Goal: Transaction & Acquisition: Purchase product/service

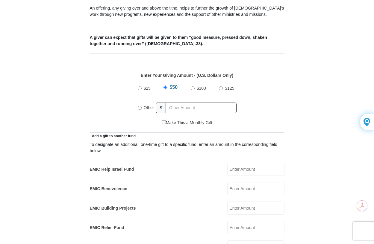
scroll to position [240, 0]
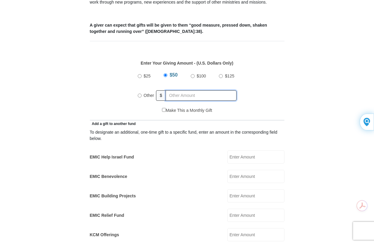
radio input "true"
click at [181, 90] on input "text" at bounding box center [202, 95] width 69 height 10
type input "270.00"
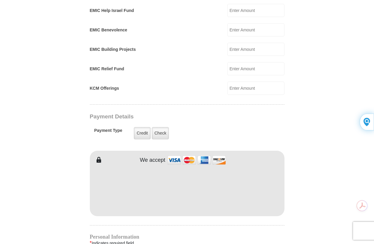
scroll to position [389, 0]
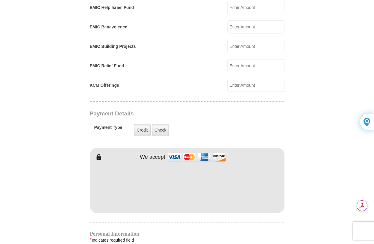
type input "[PERSON_NAME]"
type input "Gravo"
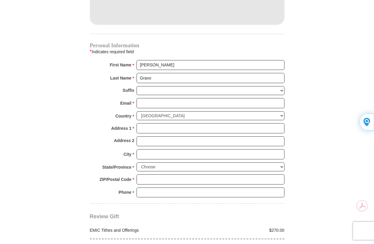
scroll to position [599, 0]
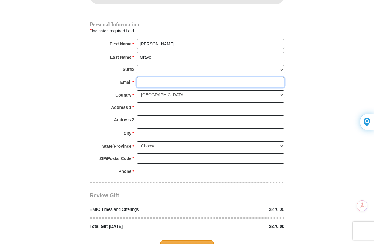
click at [184, 77] on input "Email *" at bounding box center [211, 82] width 148 height 10
type input "[EMAIL_ADDRESS][DOMAIN_NAME]"
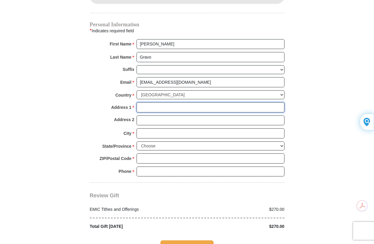
type input "[STREET_ADDRESS]"
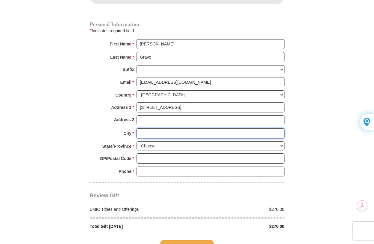
type input "[PERSON_NAME]"
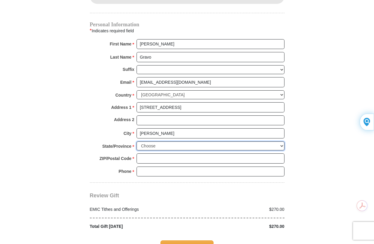
select select "[GEOGRAPHIC_DATA]"
type input "76086"
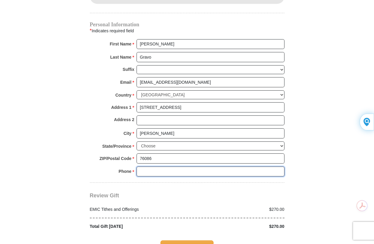
type input "8177711171"
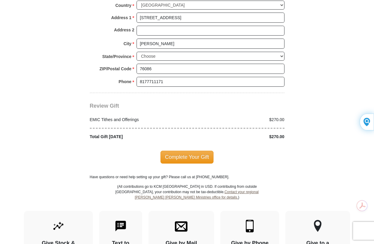
scroll to position [719, 0]
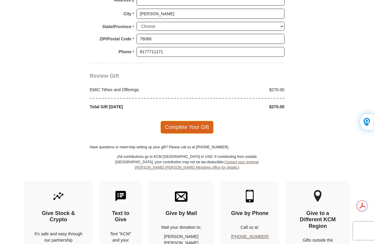
click at [195, 121] on span "Complete Your Gift" at bounding box center [186, 127] width 53 height 13
